Goal: Information Seeking & Learning: Understand process/instructions

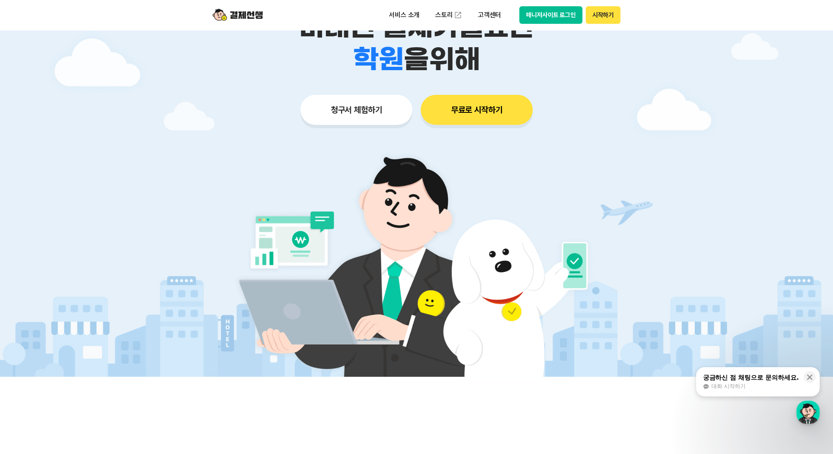
scroll to position [125, 0]
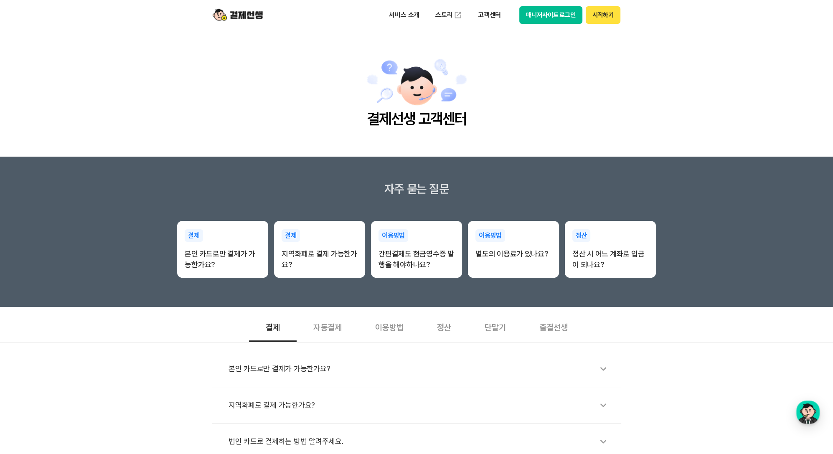
click at [444, 323] on div "정산" at bounding box center [444, 326] width 48 height 31
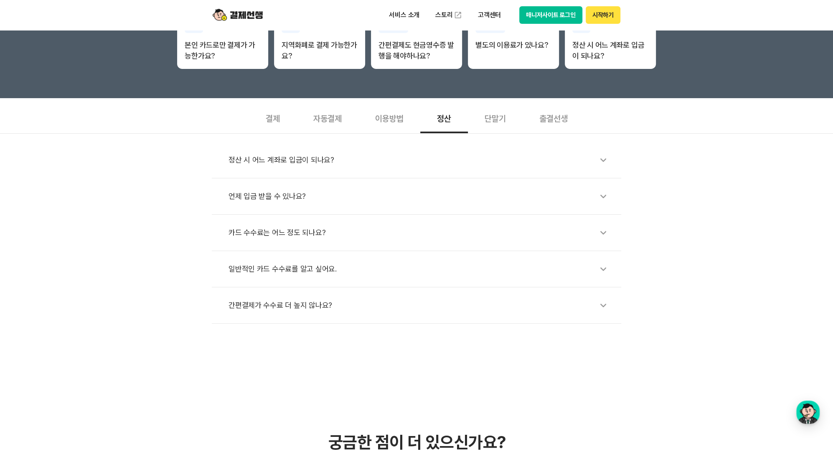
scroll to position [84, 0]
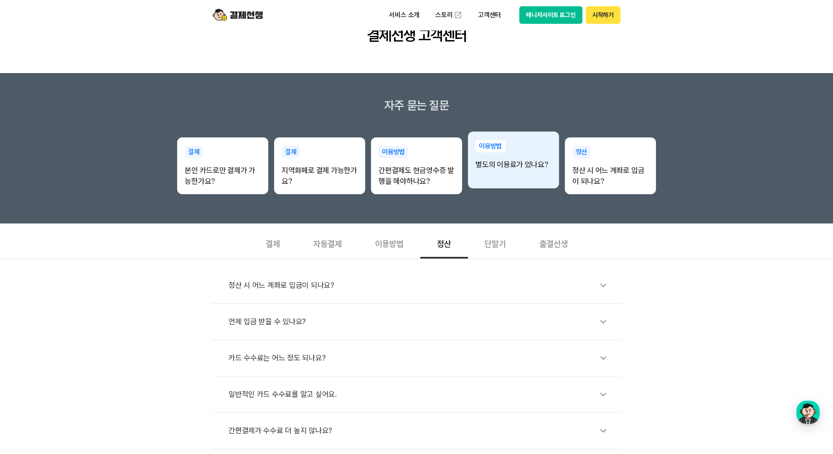
click at [546, 157] on div "이용방법 별도의 이용료가 있나요?" at bounding box center [513, 155] width 91 height 47
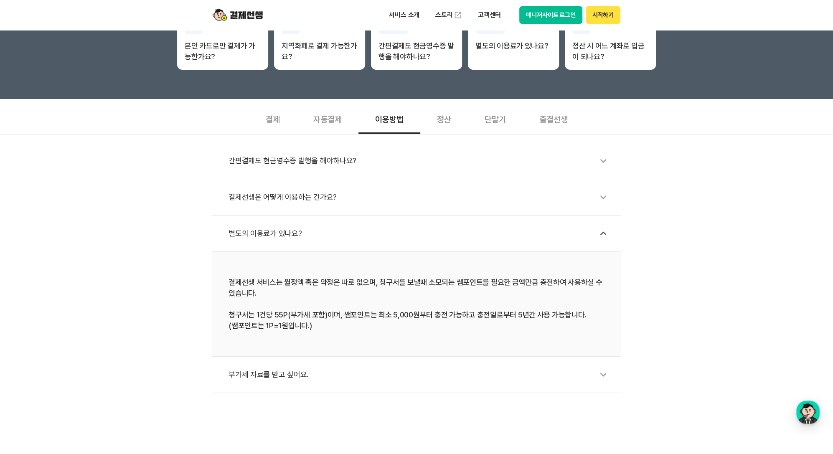
scroll to position [209, 0]
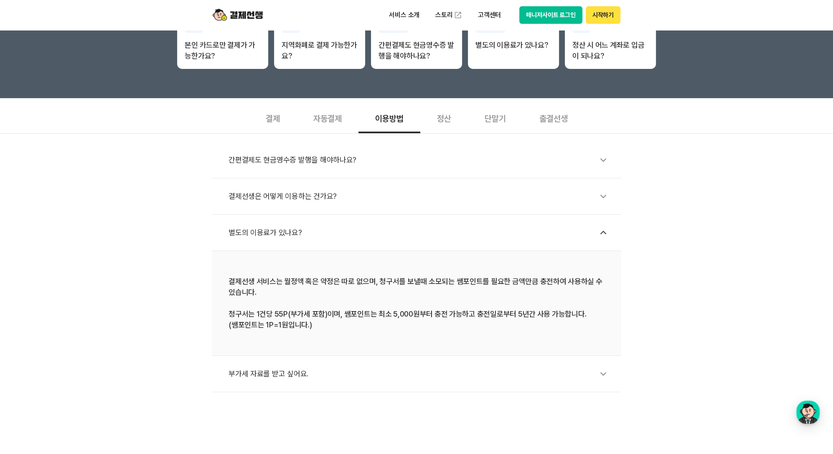
click at [452, 380] on div "부가세 자료를 받고 싶어요." at bounding box center [420, 373] width 384 height 19
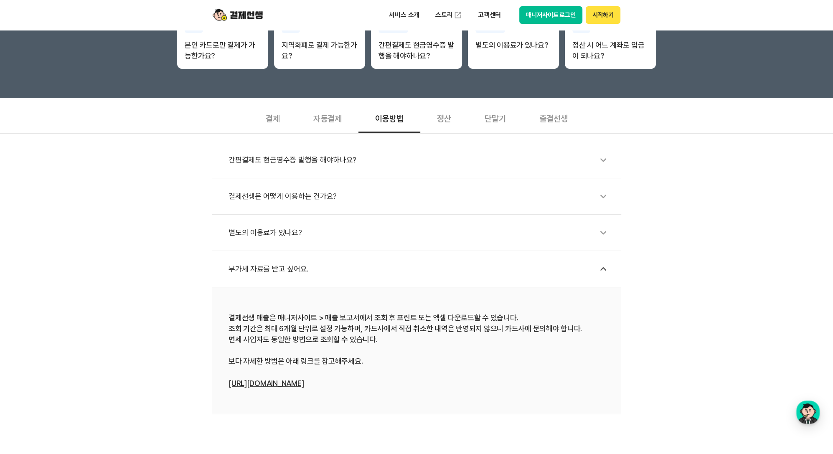
click at [255, 380] on link "[URL][DOMAIN_NAME]" at bounding box center [265, 383] width 75 height 9
